Goal: Navigation & Orientation: Find specific page/section

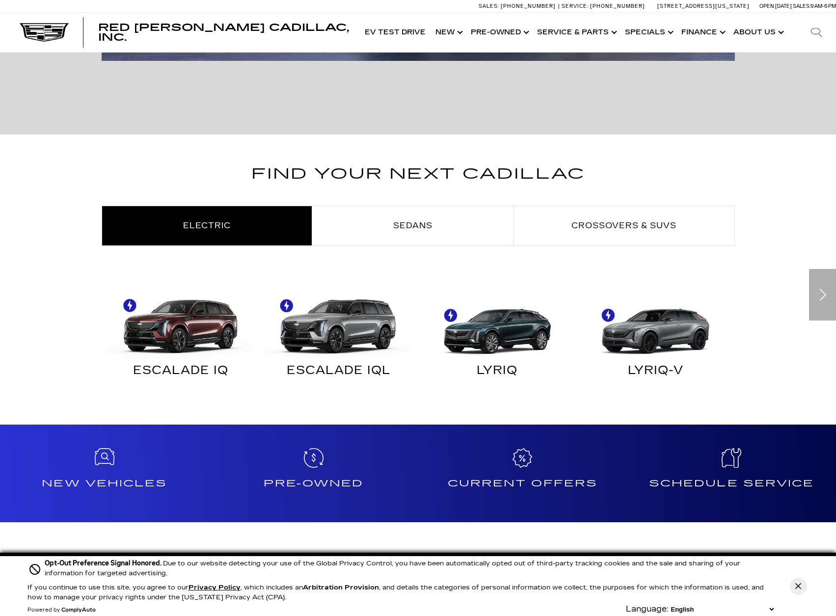
scroll to position [442, 0]
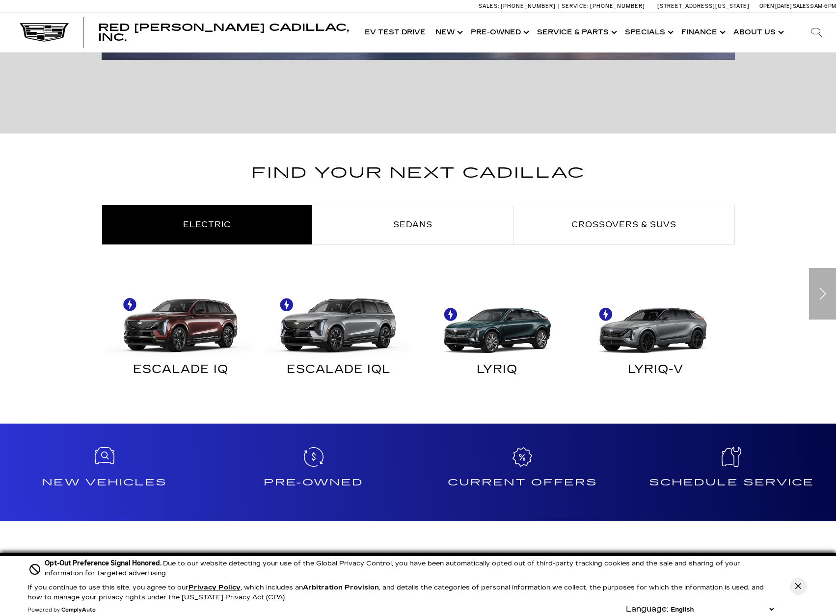
click at [664, 332] on img "Electric" at bounding box center [653, 320] width 149 height 74
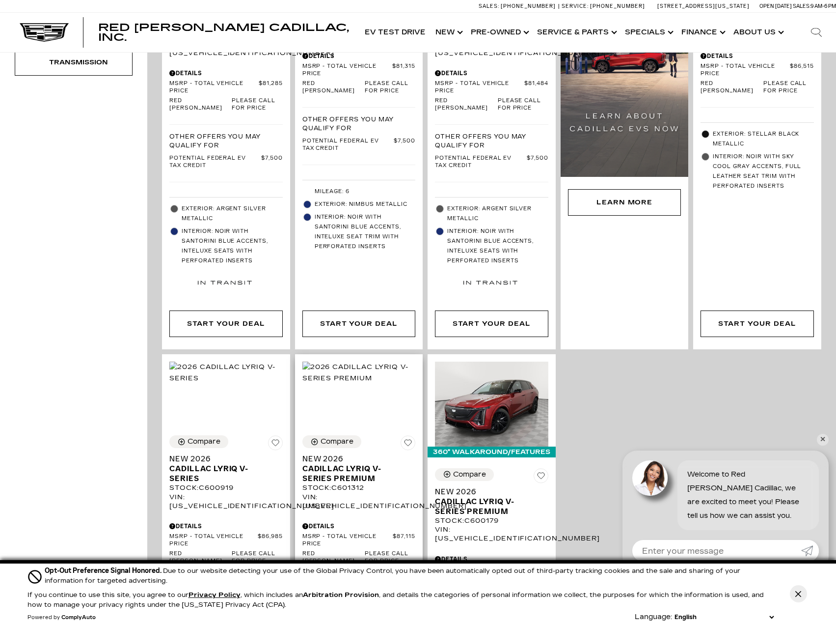
scroll to position [442, 0]
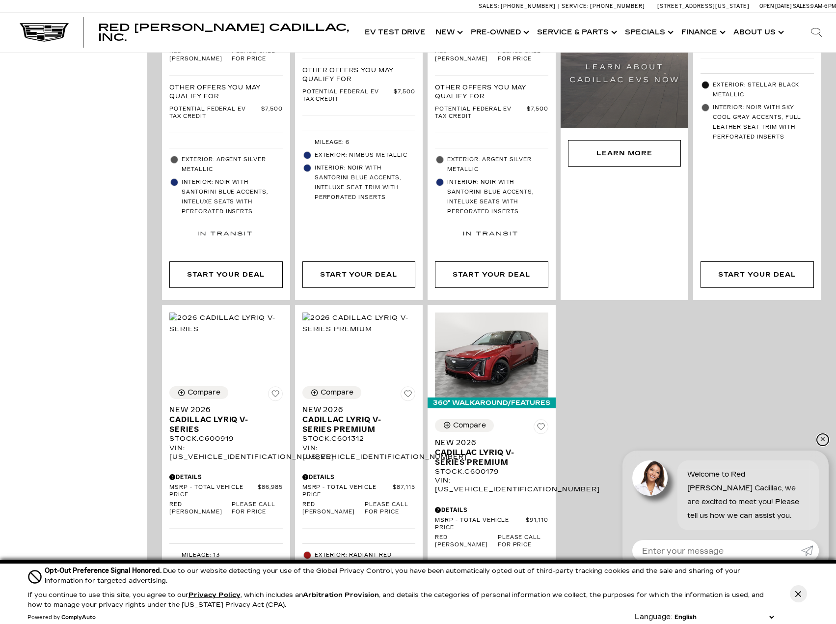
click at [827, 438] on link "✕" at bounding box center [823, 440] width 12 height 12
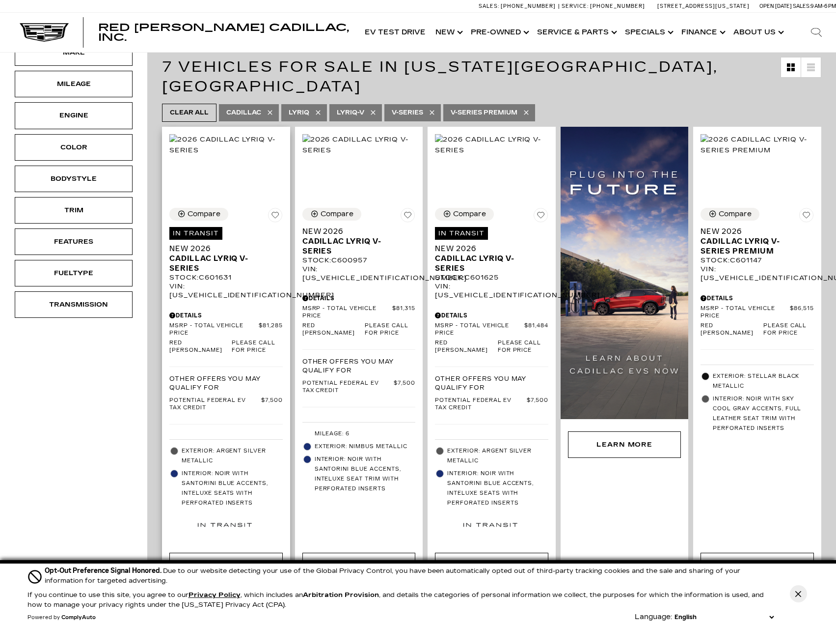
scroll to position [147, 0]
